Goal: Task Accomplishment & Management: Complete application form

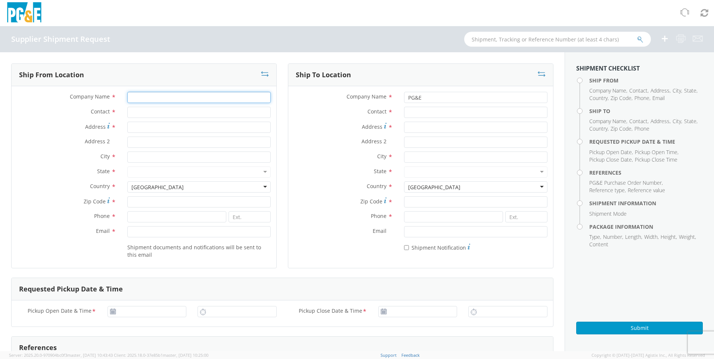
click at [172, 103] on input "Company Name *" at bounding box center [198, 97] width 143 height 11
click at [175, 96] on input "Company Name *" at bounding box center [198, 97] width 143 height 11
type input "cord"
drag, startPoint x: 158, startPoint y: 98, endPoint x: 102, endPoint y: 98, distance: 56.8
click at [102, 98] on div "Company Name * cord" at bounding box center [144, 97] width 265 height 11
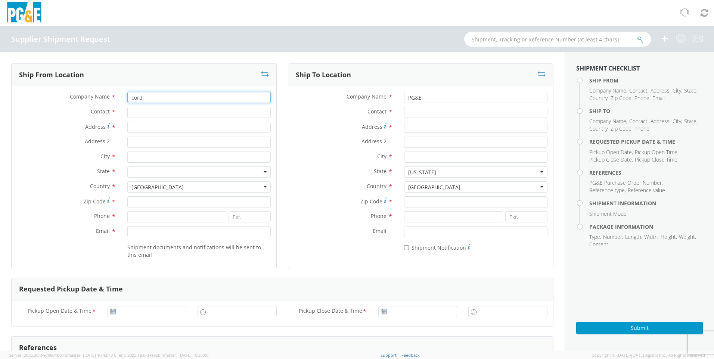
click at [191, 99] on input "cord" at bounding box center [198, 97] width 143 height 11
type input "Crane Worldwide Logistics - [GEOGRAPHIC_DATA]"
type input "[STREET_ADDRESS][PERSON_NAME]"
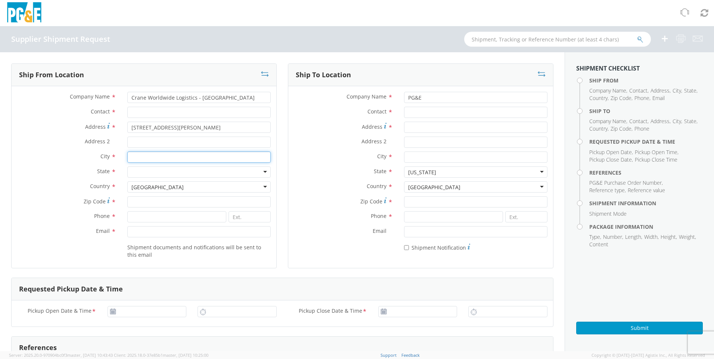
type input "CHINO"
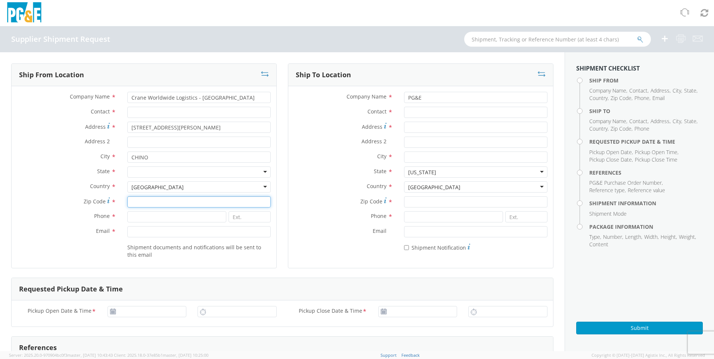
type input "91710"
type input "9094905805"
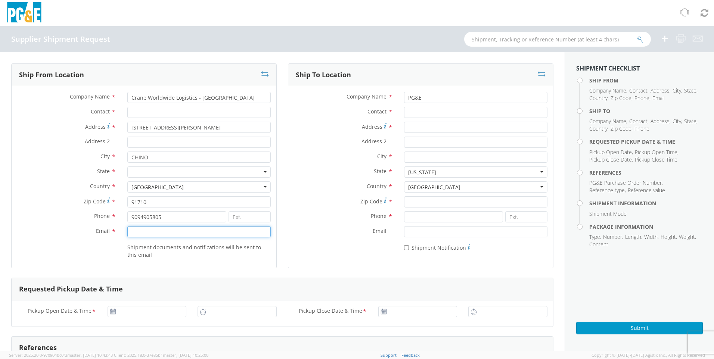
type input "[EMAIL_ADDRESS][DOMAIN_NAME]"
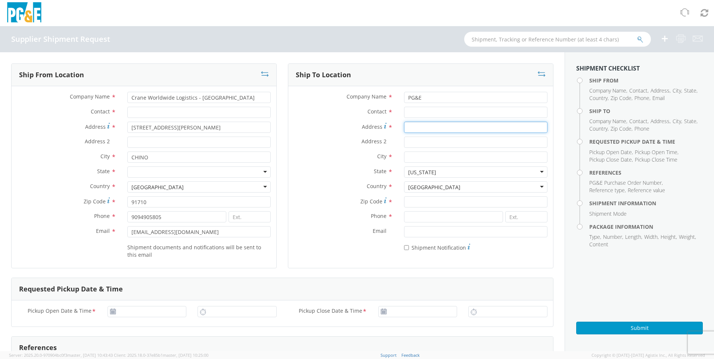
type input "[STREET_ADDRESS]"
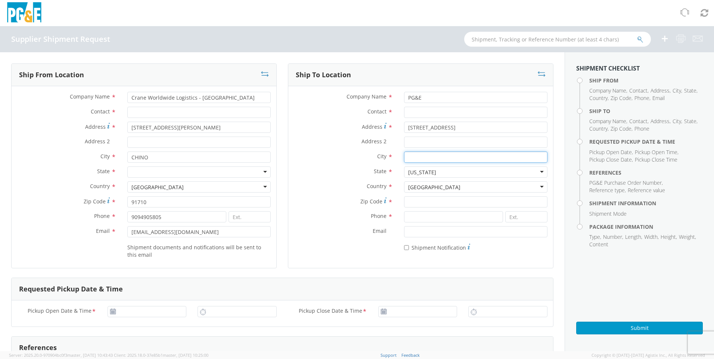
type input "Benicia"
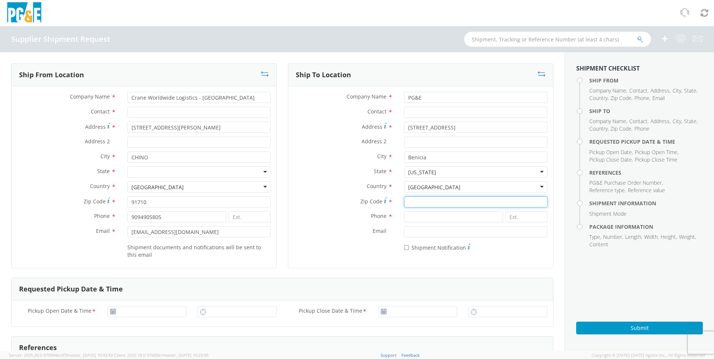
type input "94510"
type input "7077473495"
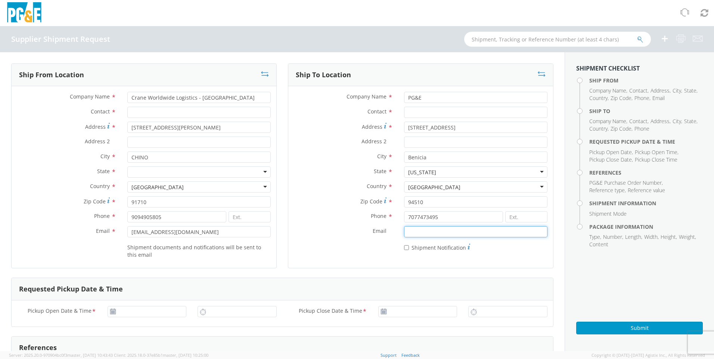
type input "[PERSON_NAME][EMAIL_ADDRESS][PERSON_NAME][DOMAIN_NAME]"
type input "[DATE]"
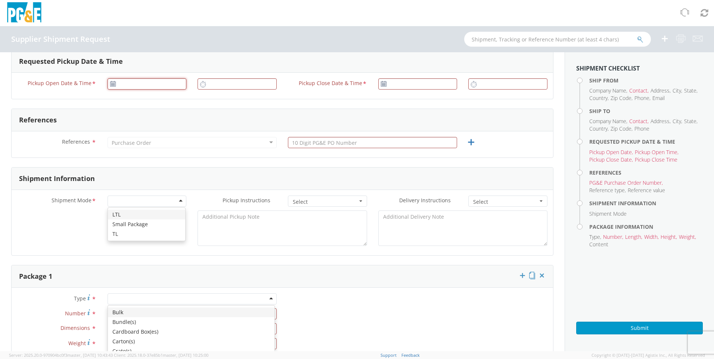
type input "[DATE]"
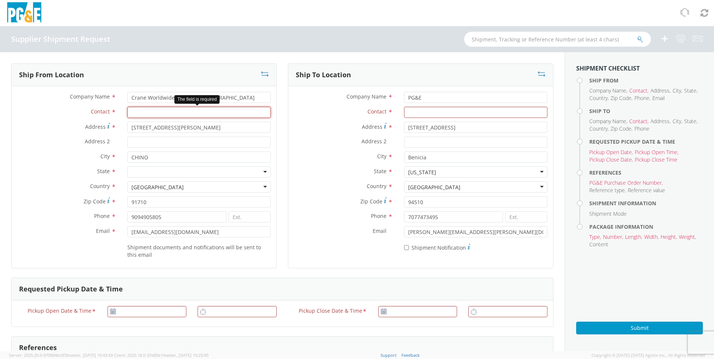
click at [152, 111] on input "Contact *" at bounding box center [198, 112] width 143 height 11
type input "[PERSON_NAME]"
click at [254, 170] on div at bounding box center [198, 172] width 143 height 11
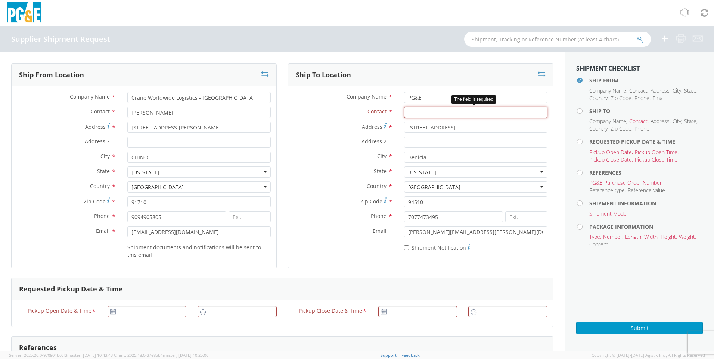
click at [418, 113] on input "Contact *" at bounding box center [475, 112] width 143 height 11
type input "[PERSON_NAME]"
click at [404, 249] on input "* Shipment Notification" at bounding box center [406, 247] width 5 height 5
checkbox input "true"
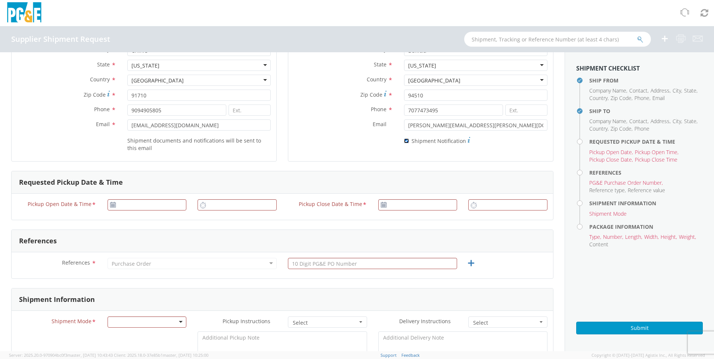
scroll to position [112, 0]
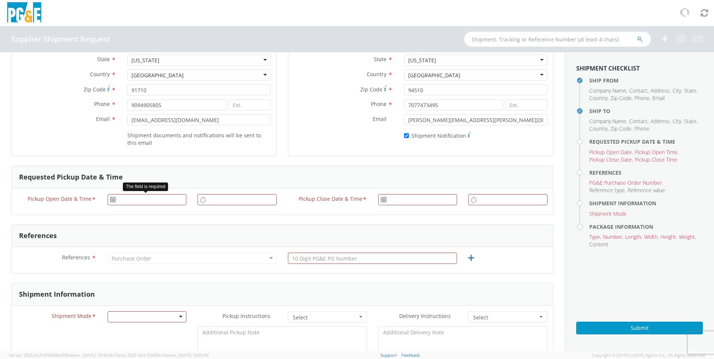
click at [114, 201] on use at bounding box center [112, 199] width 5 height 5
type input "[DATE]"
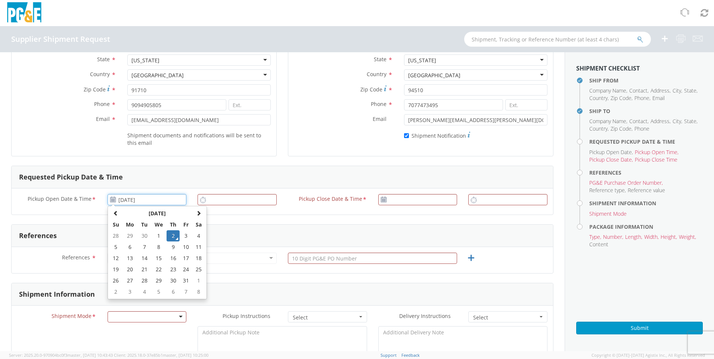
click at [136, 203] on input "[DATE]" at bounding box center [147, 199] width 79 height 11
click at [173, 235] on td "2" at bounding box center [173, 235] width 13 height 11
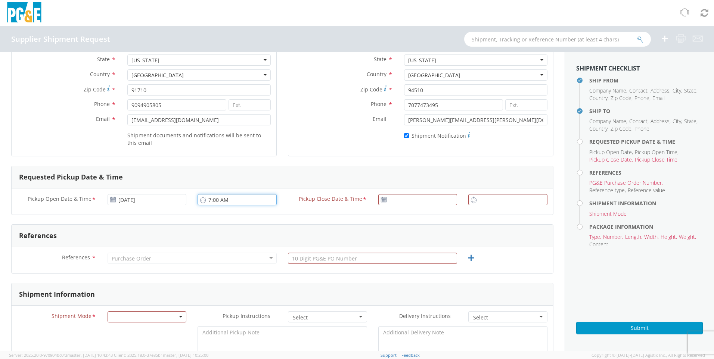
click at [223, 202] on input "7:00 AM" at bounding box center [237, 199] width 79 height 11
click at [254, 202] on input "7:00 AM" at bounding box center [237, 199] width 79 height 11
click at [203, 202] on icon at bounding box center [203, 199] width 6 height 7
click at [202, 201] on icon at bounding box center [203, 199] width 6 height 7
drag, startPoint x: 230, startPoint y: 199, endPoint x: 207, endPoint y: 201, distance: 23.6
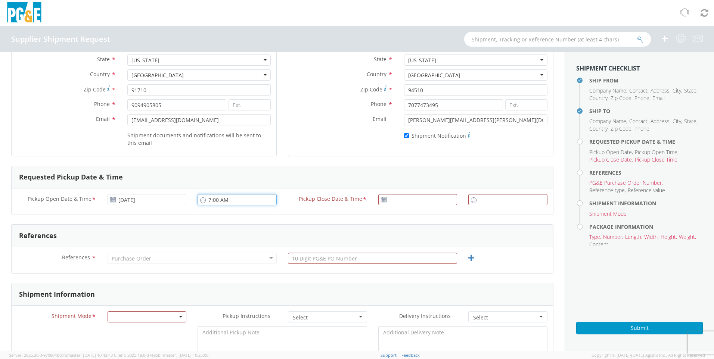
click at [207, 201] on input "7:00 AM" at bounding box center [237, 199] width 79 height 11
drag, startPoint x: 235, startPoint y: 201, endPoint x: 204, endPoint y: 201, distance: 31.7
click at [204, 201] on div "7:00 AM" at bounding box center [237, 199] width 79 height 11
type input "1:00 PM"
type input "[DATE]"
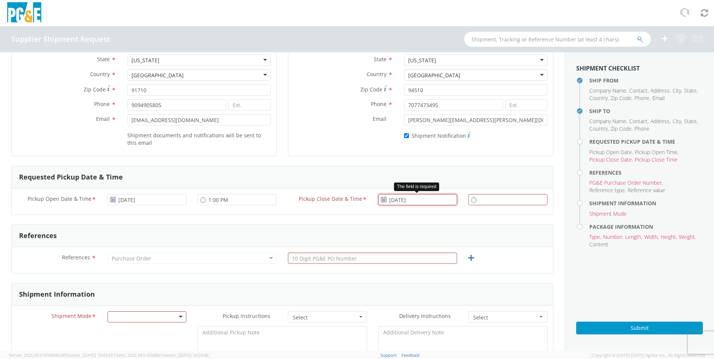
click at [425, 204] on input "[DATE]" at bounding box center [417, 199] width 79 height 11
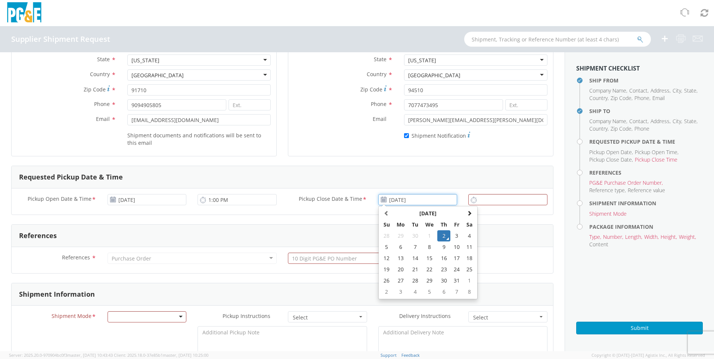
click at [438, 238] on td "2" at bounding box center [443, 235] width 13 height 11
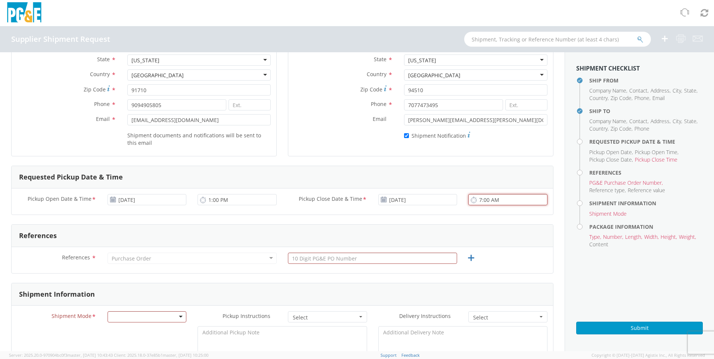
click at [512, 202] on input "7:00 AM" at bounding box center [507, 199] width 79 height 11
click at [490, 200] on input "7:00 AM" at bounding box center [507, 199] width 79 height 11
type input "7:00 PM"
click at [508, 212] on div "Pickup Open Date & Time * [DATE] 1:00 PM Pickup Close Date & Time * [DATE] 7:00…" at bounding box center [282, 202] width 541 height 26
click at [471, 198] on use at bounding box center [473, 200] width 5 height 6
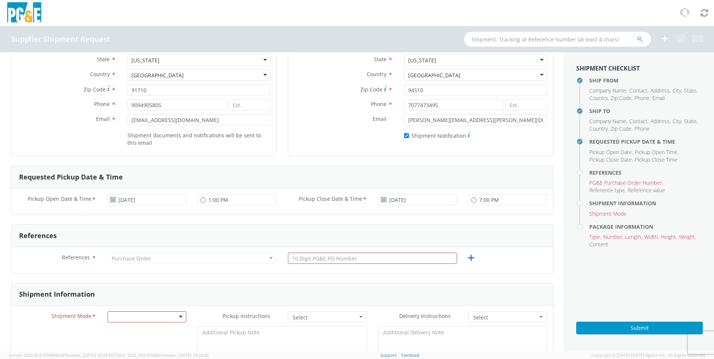
click at [171, 257] on div "Purchase Order" at bounding box center [192, 258] width 169 height 11
click at [270, 258] on div "Purchase Order" at bounding box center [192, 258] width 169 height 11
click at [121, 262] on div "Purchase Order" at bounding box center [132, 258] width 40 height 7
drag, startPoint x: 99, startPoint y: 257, endPoint x: 168, endPoint y: 263, distance: 69.7
click at [168, 263] on div "References * Purchase Order Purchase Order Account Type Activity ID Airline App…" at bounding box center [282, 260] width 541 height 15
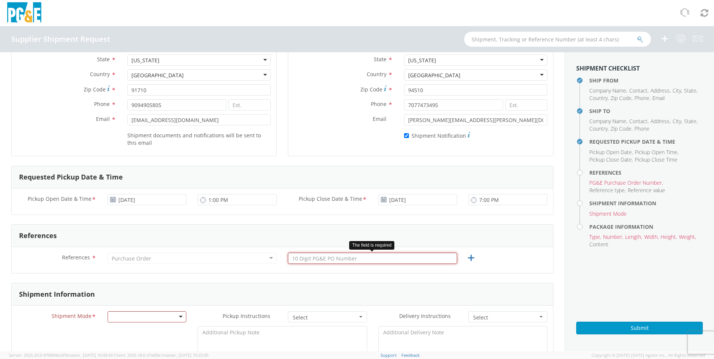
click at [359, 258] on input "text" at bounding box center [372, 258] width 169 height 11
click at [127, 260] on div "Purchase Order" at bounding box center [132, 258] width 40 height 7
click at [70, 256] on span "References" at bounding box center [76, 257] width 28 height 7
drag, startPoint x: 70, startPoint y: 256, endPoint x: 126, endPoint y: 256, distance: 55.6
click at [108, 256] on div "References * Purchase Order Purchase Order Account Type Activity ID Airline App…" at bounding box center [282, 260] width 541 height 15
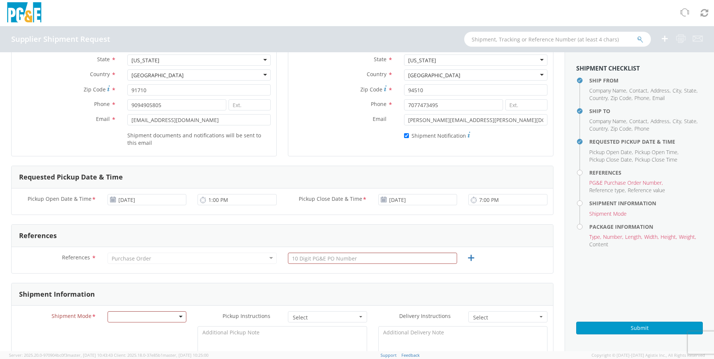
click at [138, 256] on div "Purchase Order" at bounding box center [132, 258] width 40 height 7
drag, startPoint x: 198, startPoint y: 258, endPoint x: 208, endPoint y: 259, distance: 10.2
click at [201, 259] on div "Purchase Order" at bounding box center [192, 258] width 169 height 11
drag, startPoint x: 239, startPoint y: 262, endPoint x: 260, endPoint y: 263, distance: 20.6
click at [253, 263] on div "Purchase Order" at bounding box center [192, 258] width 169 height 11
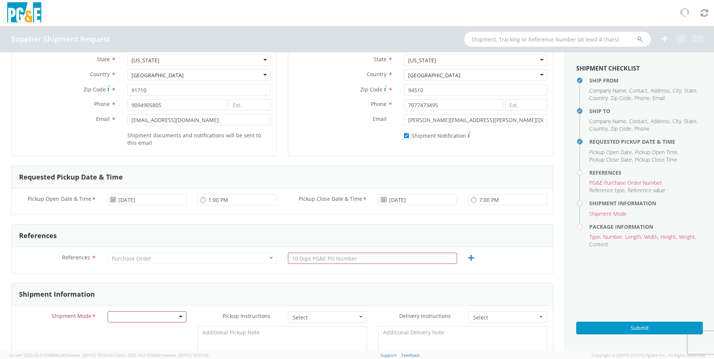
drag, startPoint x: 260, startPoint y: 263, endPoint x: 277, endPoint y: 260, distance: 17.1
click at [261, 263] on div "Purchase Order" at bounding box center [192, 258] width 169 height 11
drag, startPoint x: 279, startPoint y: 260, endPoint x: 308, endPoint y: 259, distance: 29.1
click at [279, 260] on div "Purchase Order Purchase Order Account Type Activity ID Airline Appointment Numb…" at bounding box center [192, 258] width 180 height 11
click at [327, 260] on input "text" at bounding box center [372, 258] width 169 height 11
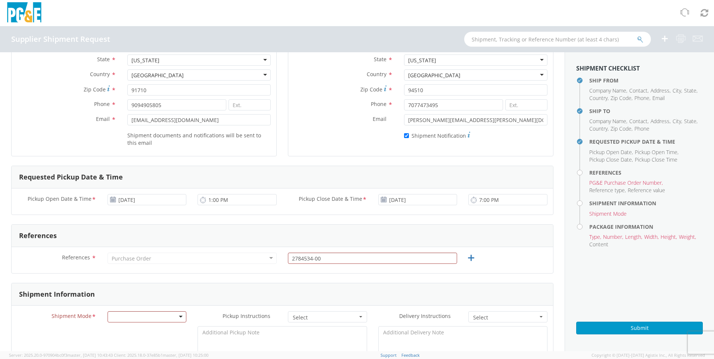
click at [227, 261] on div "Purchase Order" at bounding box center [192, 258] width 169 height 11
click at [230, 258] on div "Purchase Order" at bounding box center [192, 258] width 169 height 11
drag, startPoint x: 325, startPoint y: 258, endPoint x: 272, endPoint y: 259, distance: 53.4
click at [273, 259] on div "References * Purchase Order Purchase Order Account Type Activity ID Airline App…" at bounding box center [282, 260] width 541 height 15
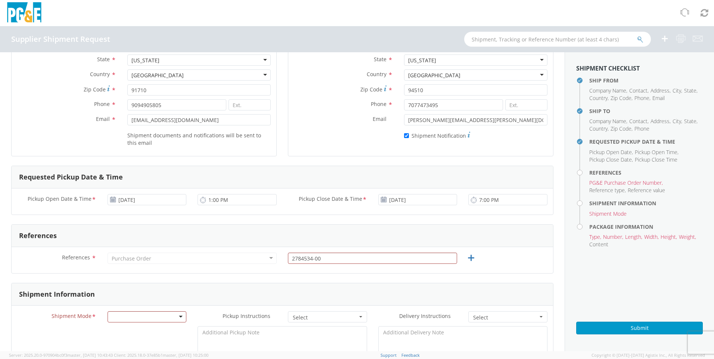
click at [198, 261] on div "Purchase Order" at bounding box center [192, 258] width 169 height 11
drag, startPoint x: 90, startPoint y: 259, endPoint x: 112, endPoint y: 257, distance: 22.5
click at [91, 259] on label "References *" at bounding box center [57, 258] width 90 height 10
drag, startPoint x: 341, startPoint y: 255, endPoint x: 251, endPoint y: 255, distance: 89.6
click at [251, 258] on div "References * Purchase Order Purchase Order Account Type Activity ID Airline App…" at bounding box center [282, 260] width 541 height 15
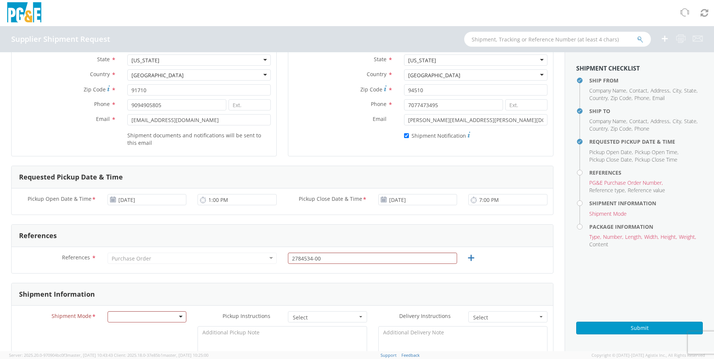
drag, startPoint x: 220, startPoint y: 256, endPoint x: 128, endPoint y: 260, distance: 91.6
click at [217, 256] on div "Purchase Order" at bounding box center [192, 258] width 169 height 11
click at [85, 256] on span "References" at bounding box center [76, 257] width 28 height 7
drag, startPoint x: 403, startPoint y: 274, endPoint x: 398, endPoint y: 271, distance: 6.2
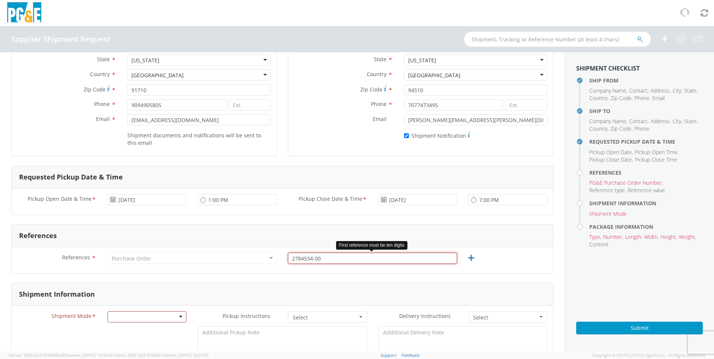
click at [314, 257] on input "2784534-00" at bounding box center [372, 258] width 169 height 11
drag, startPoint x: 326, startPoint y: 260, endPoint x: 260, endPoint y: 252, distance: 66.2
click at [261, 258] on div "References * Purchase Order Purchase Order Account Type Activity ID Airline App…" at bounding box center [282, 260] width 541 height 15
click at [135, 316] on div at bounding box center [147, 316] width 79 height 11
click at [333, 259] on input "278453400" at bounding box center [372, 258] width 169 height 11
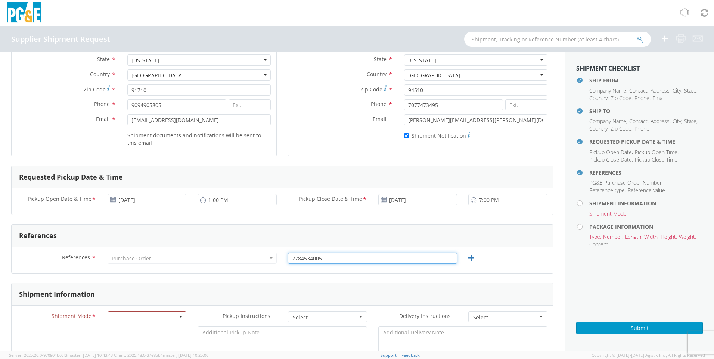
type input "278453400"
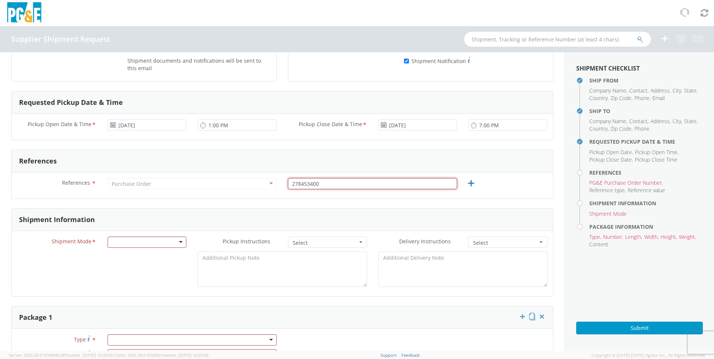
scroll to position [149, 0]
